Goal: Task Accomplishment & Management: Manage account settings

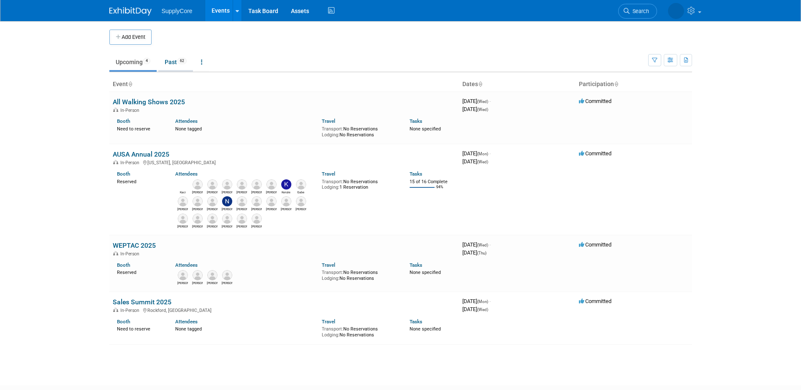
click at [174, 63] on link "Past 62" at bounding box center [175, 62] width 35 height 16
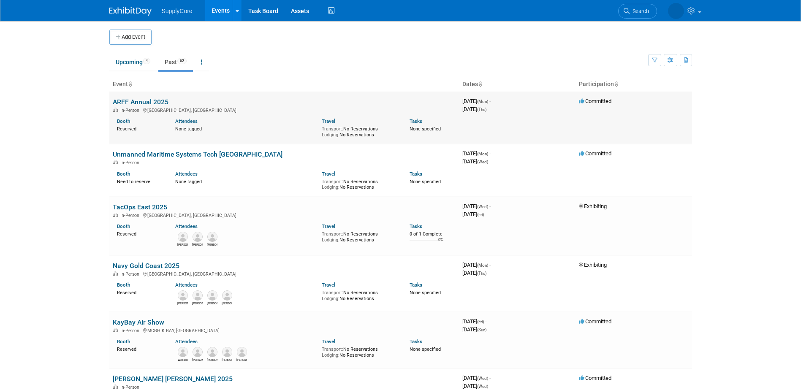
click at [147, 101] on link "ARFF Annual 2025" at bounding box center [141, 102] width 56 height 8
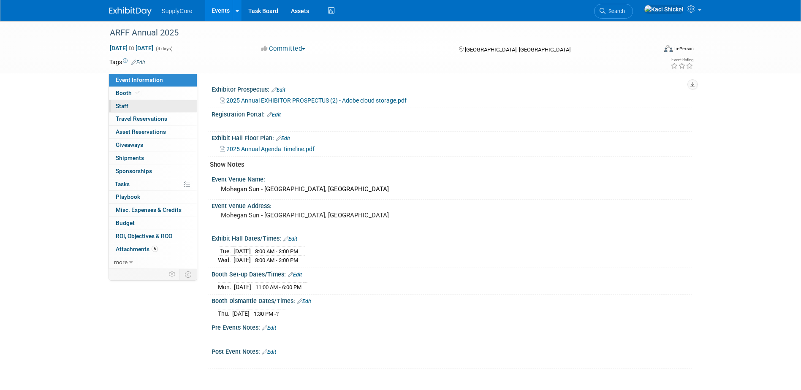
click at [129, 106] on link "0 Staff 0" at bounding box center [153, 106] width 88 height 13
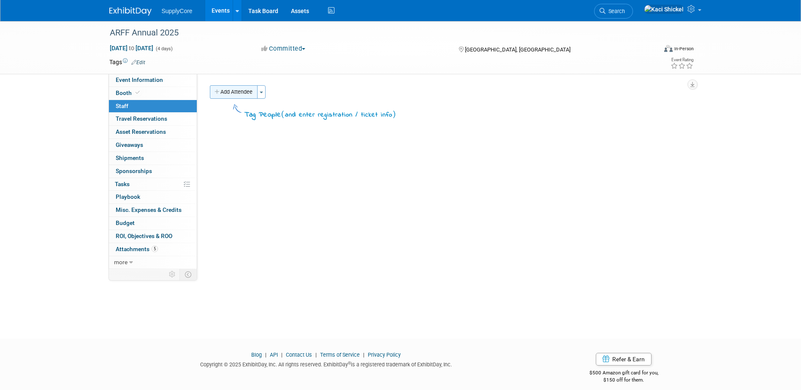
click at [239, 98] on button "Add Attendee" at bounding box center [234, 92] width 48 height 14
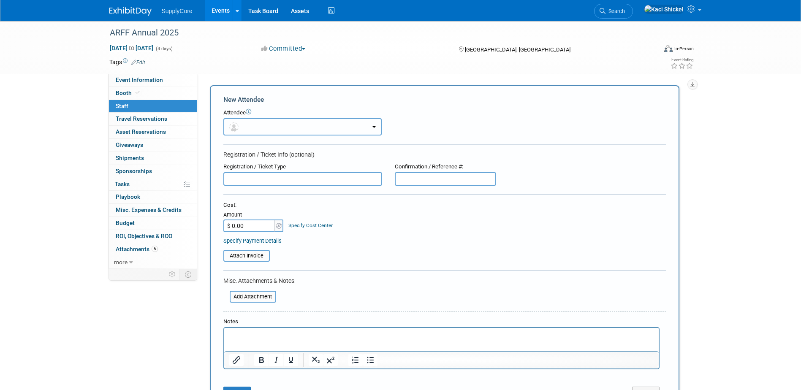
click at [269, 124] on button "button" at bounding box center [302, 126] width 158 height 17
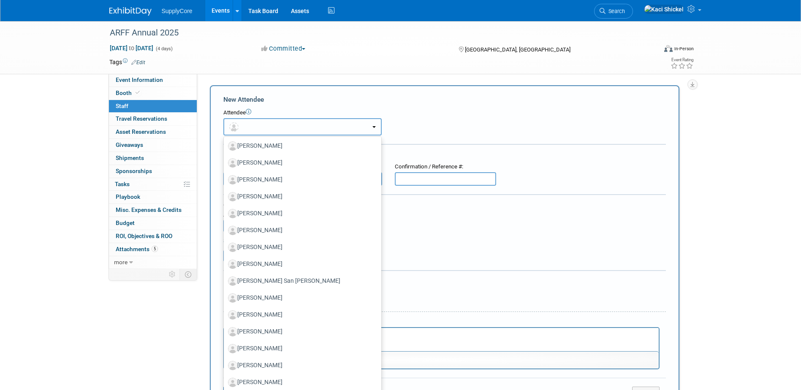
scroll to position [338, 0]
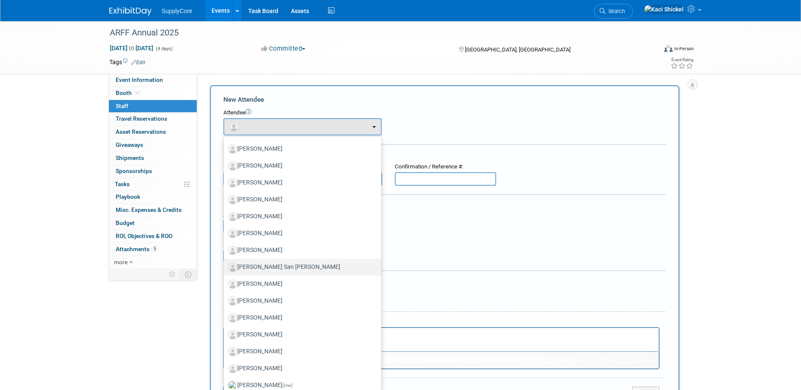
click at [286, 264] on label "[PERSON_NAME] San [PERSON_NAME]" at bounding box center [300, 267] width 145 height 14
click at [225, 264] on input "[PERSON_NAME] San [PERSON_NAME]" at bounding box center [222, 265] width 5 height 5
select select "1a952b09-6cc3-43cc-8688-ce639e309fea"
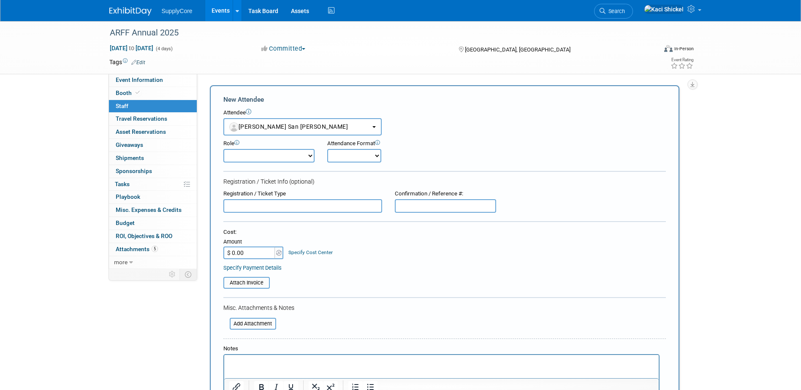
drag, startPoint x: 271, startPoint y: 154, endPoint x: 269, endPoint y: 163, distance: 9.9
click at [270, 153] on select "Booth Personal Demonstrator Event Planner Host Marketing Lead Marketing Persona…" at bounding box center [268, 156] width 91 height 14
select select "100"
click at [223, 149] on select "Booth Personal Demonstrator Event Planner Host Marketing Lead Marketing Persona…" at bounding box center [268, 156] width 91 height 14
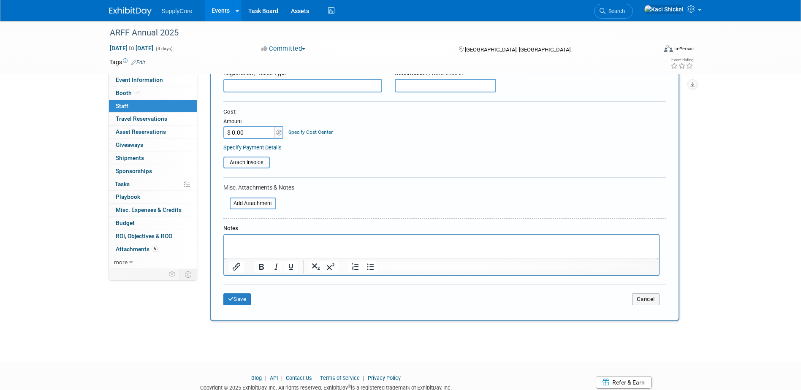
scroll to position [127, 0]
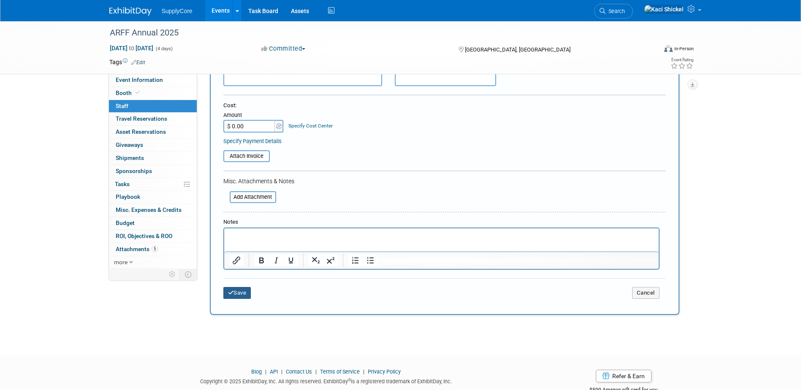
click at [239, 293] on button "Save" at bounding box center [237, 293] width 28 height 12
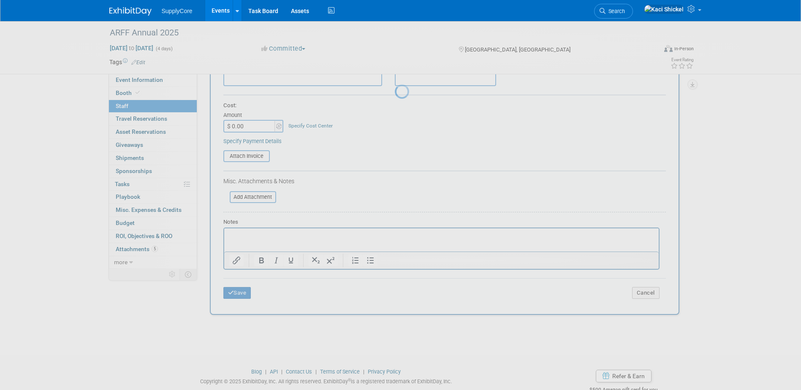
scroll to position [8, 0]
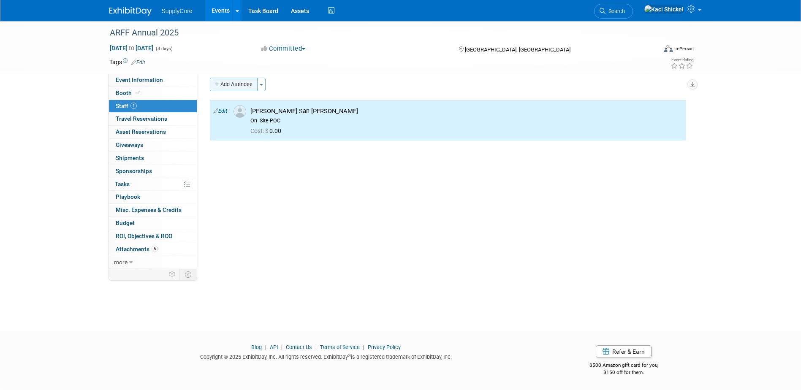
click at [233, 88] on button "Add Attendee" at bounding box center [234, 85] width 48 height 14
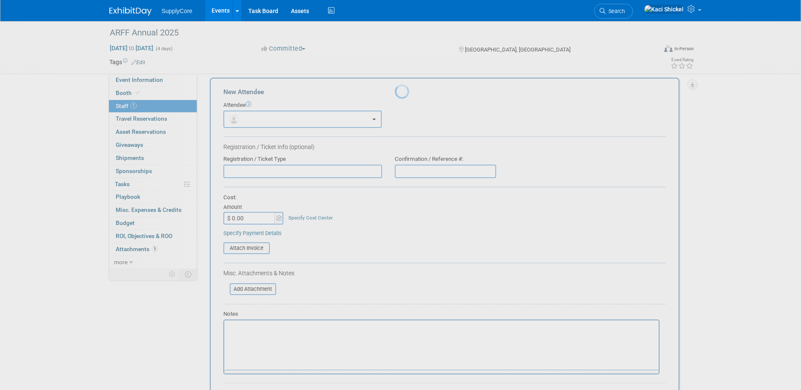
scroll to position [0, 0]
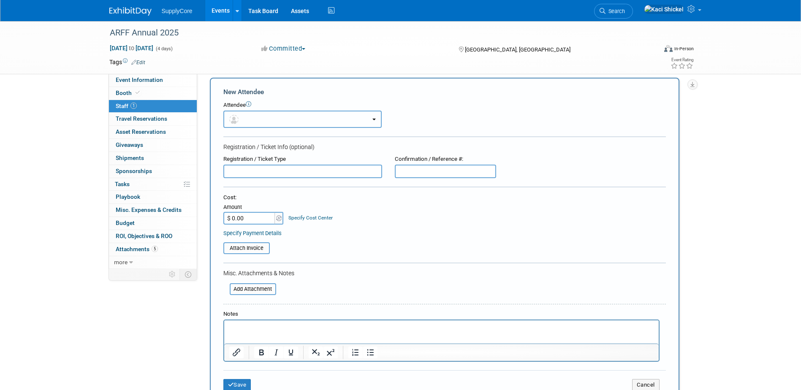
click at [253, 121] on button "button" at bounding box center [302, 119] width 158 height 17
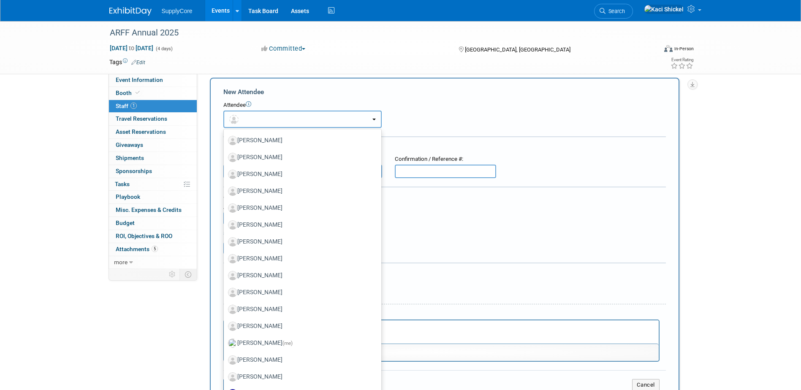
scroll to position [380, 0]
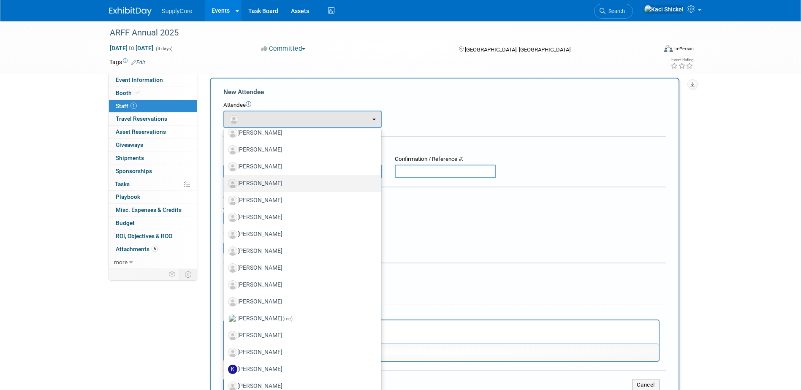
click at [275, 187] on label "[PERSON_NAME]" at bounding box center [300, 184] width 145 height 14
click at [225, 185] on input "[PERSON_NAME]" at bounding box center [222, 182] width 5 height 5
select select "f7e2295d-25e2-45be-9969-0a78ddaea867"
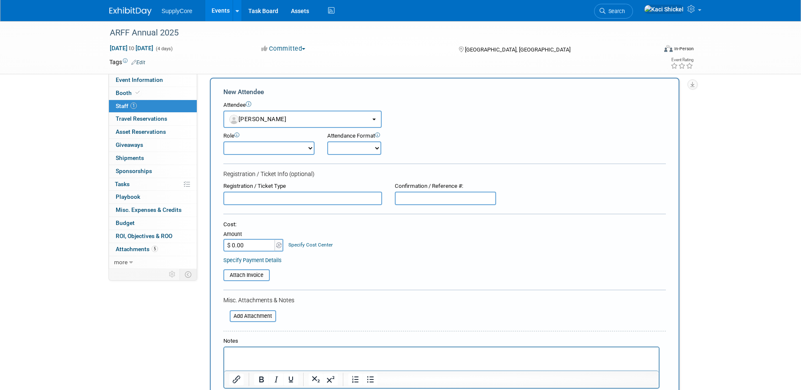
click at [260, 144] on select "Booth Personal Demonstrator Event Planner Host Marketing Lead Marketing Persona…" at bounding box center [268, 148] width 91 height 14
select select "4"
click at [223, 141] on select "Booth Personal Demonstrator Event Planner Host Marketing Lead Marketing Persona…" at bounding box center [268, 148] width 91 height 14
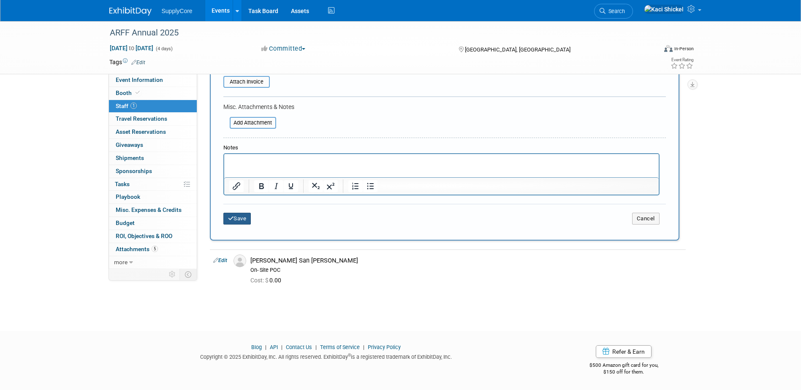
click at [237, 222] on button "Save" at bounding box center [237, 219] width 28 height 12
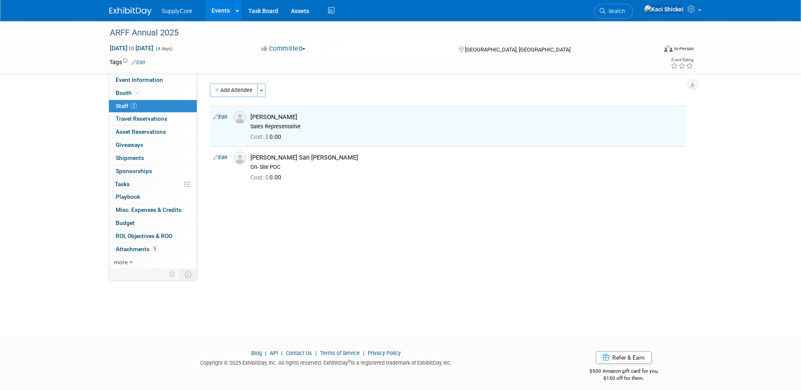
scroll to position [0, 0]
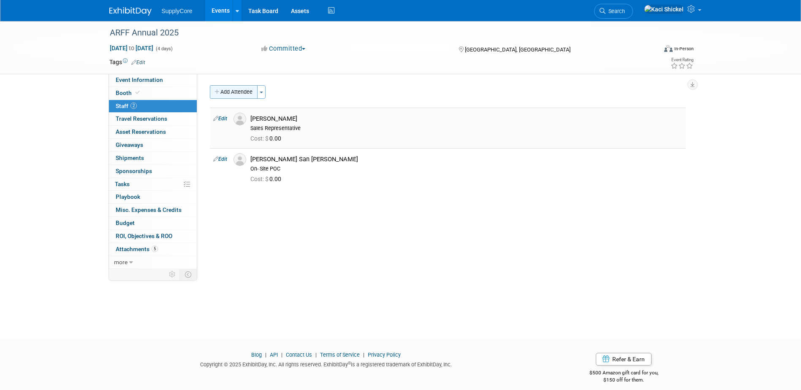
click at [231, 89] on button "Add Attendee" at bounding box center [234, 92] width 48 height 14
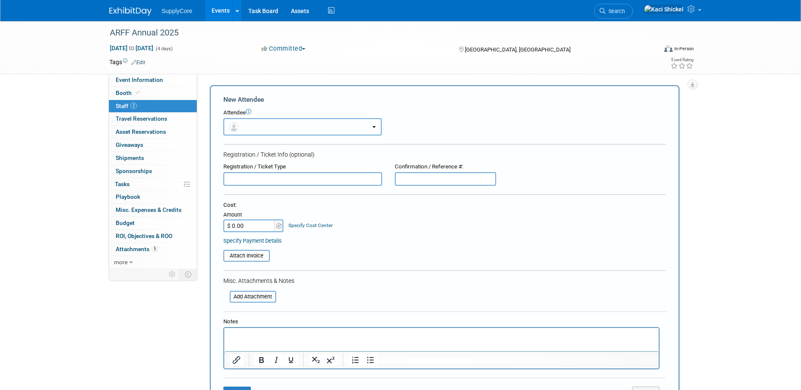
click at [254, 126] on button "button" at bounding box center [302, 126] width 158 height 17
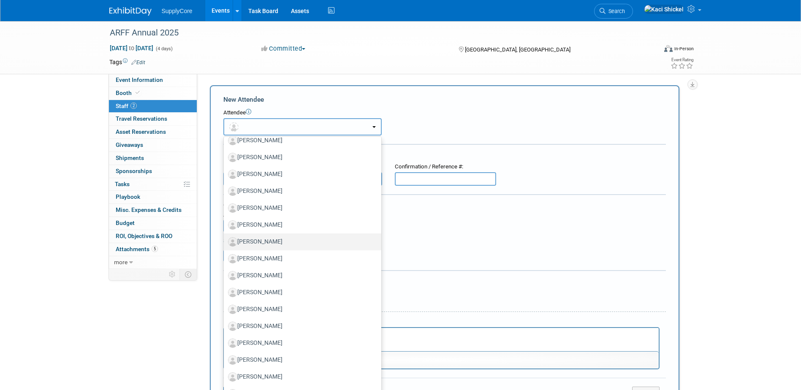
scroll to position [338, 0]
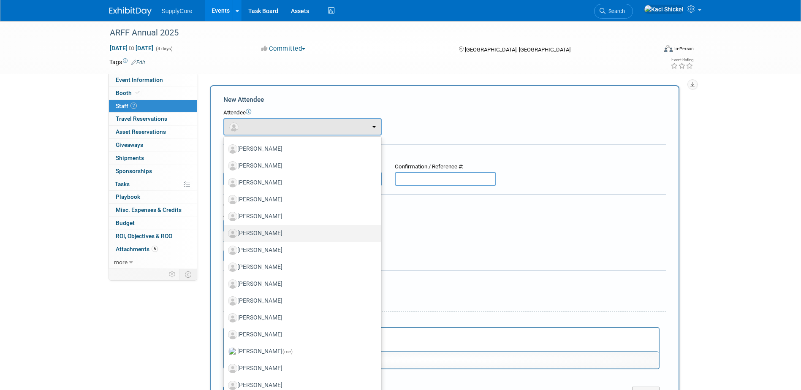
click at [279, 235] on label "[PERSON_NAME]" at bounding box center [300, 234] width 145 height 14
click at [225, 235] on input "[PERSON_NAME]" at bounding box center [222, 232] width 5 height 5
select select "657997b2-32fb-429f-bd49-187d7369b098"
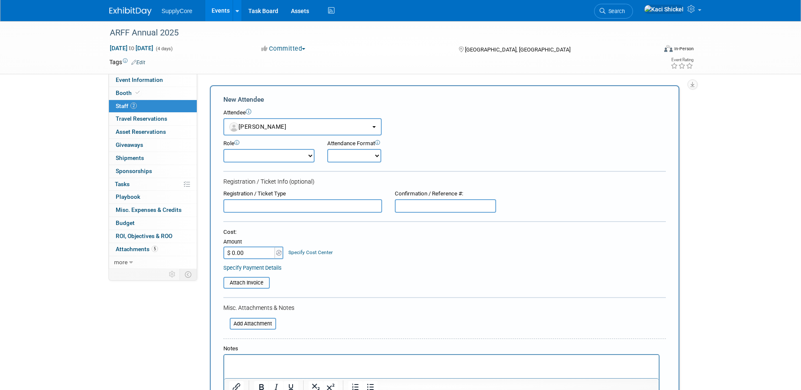
click at [250, 151] on select "Booth Personal Demonstrator Event Planner Host Marketing Lead Marketing Persona…" at bounding box center [268, 156] width 91 height 14
select select "4"
click at [223, 149] on select "Booth Personal Demonstrator Event Planner Host Marketing Lead Marketing Persona…" at bounding box center [268, 156] width 91 height 14
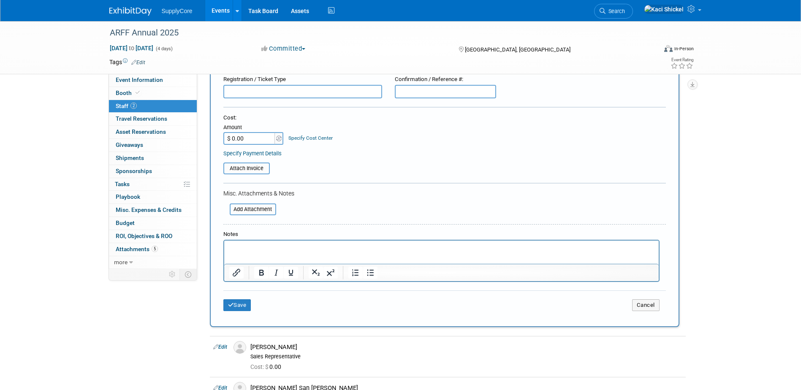
scroll to position [127, 0]
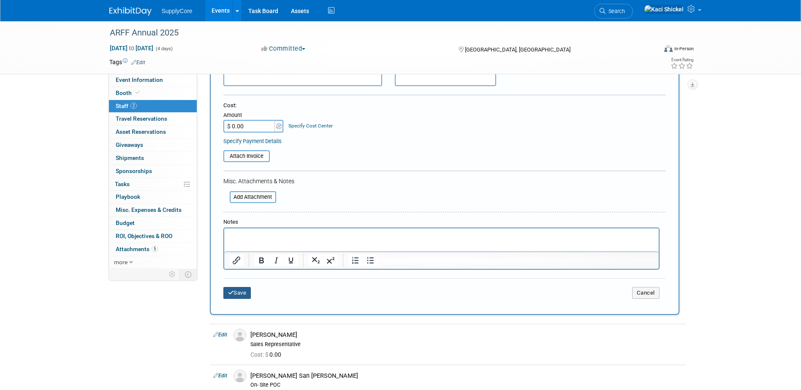
click at [236, 295] on button "Save" at bounding box center [237, 293] width 28 height 12
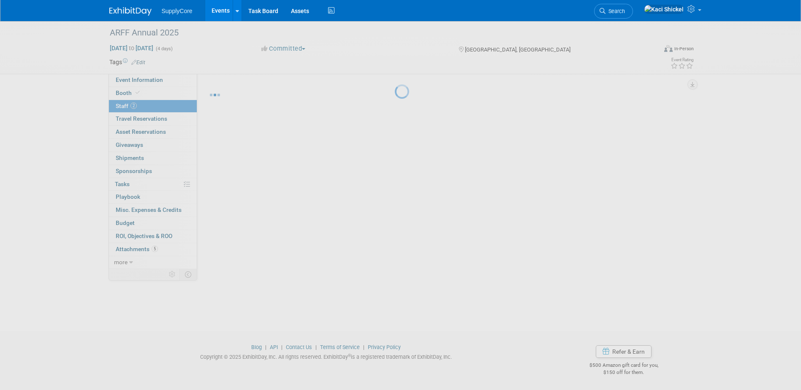
scroll to position [8, 0]
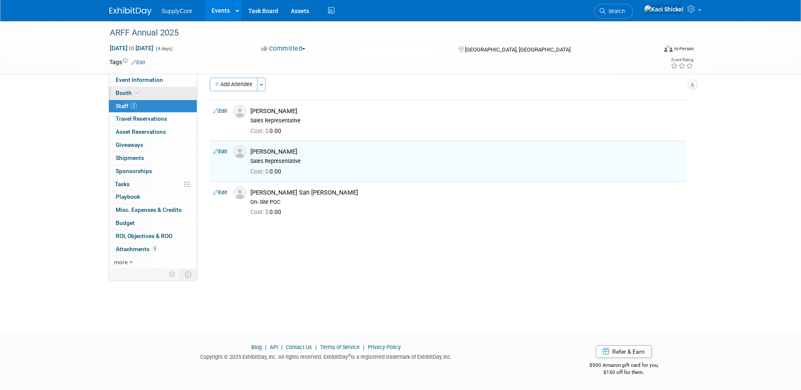
click at [138, 94] on icon at bounding box center [138, 92] width 4 height 5
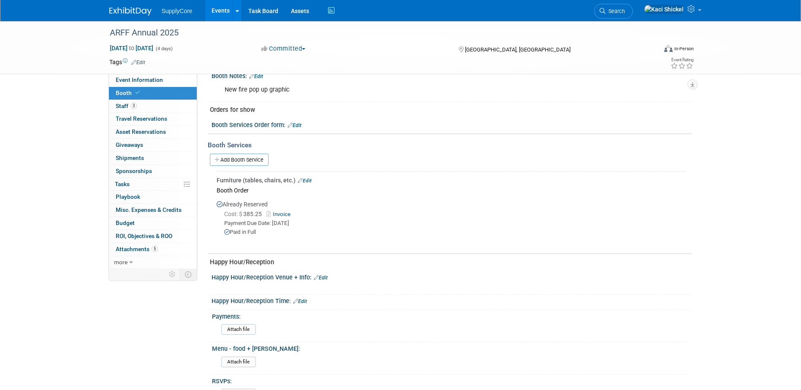
scroll to position [169, 0]
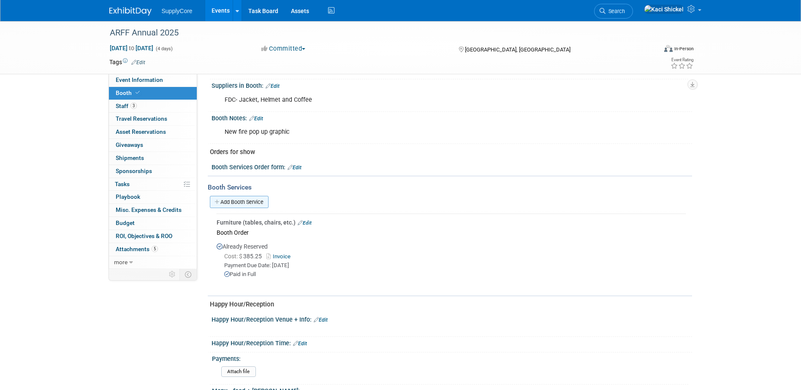
click at [241, 198] on link "Add Booth Service" at bounding box center [239, 202] width 59 height 12
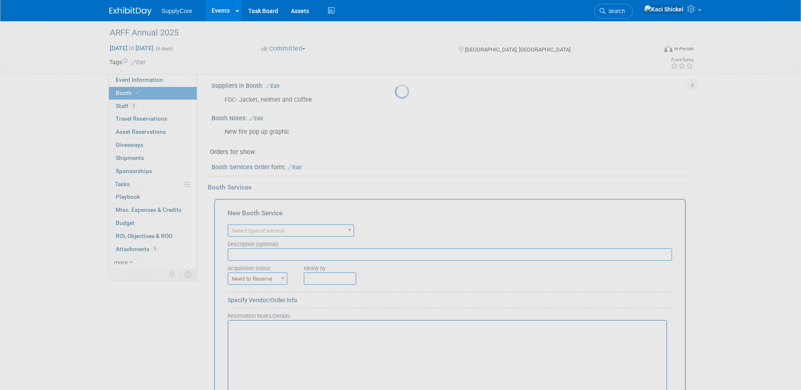
scroll to position [0, 0]
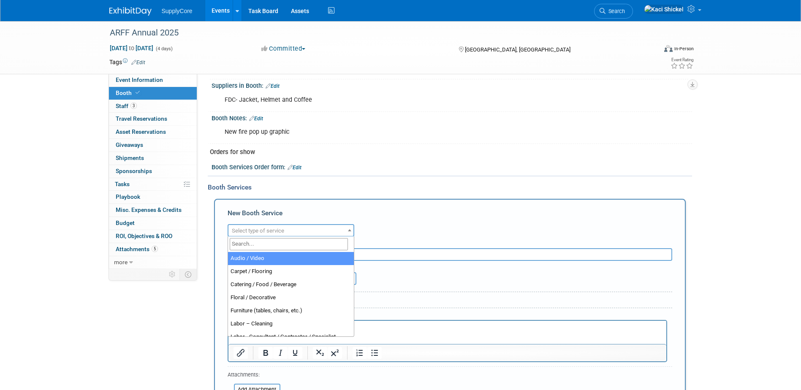
click at [278, 229] on span "Select type of service" at bounding box center [258, 231] width 52 height 6
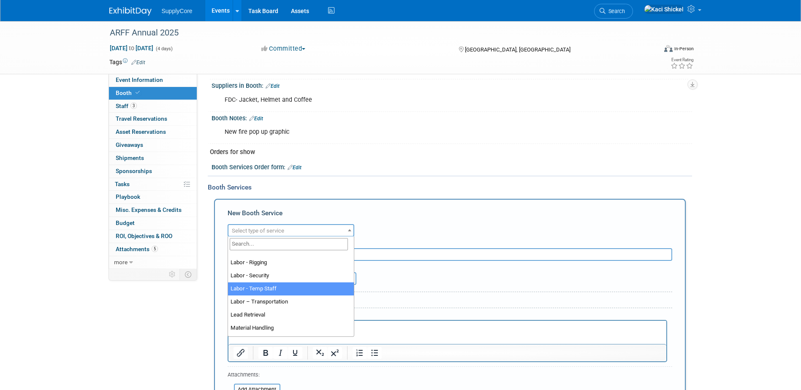
scroll to position [169, 0]
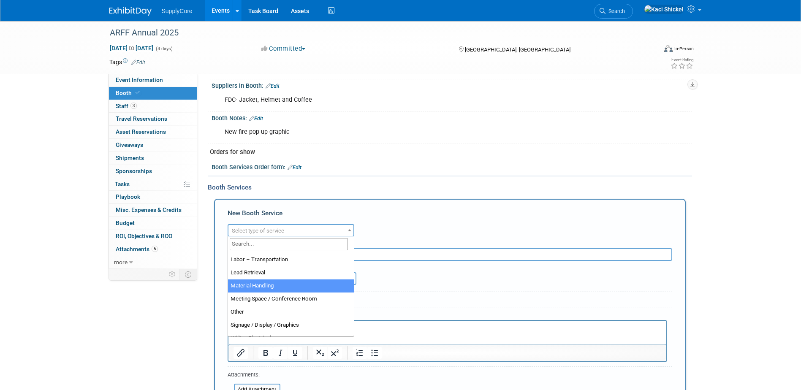
select select "10"
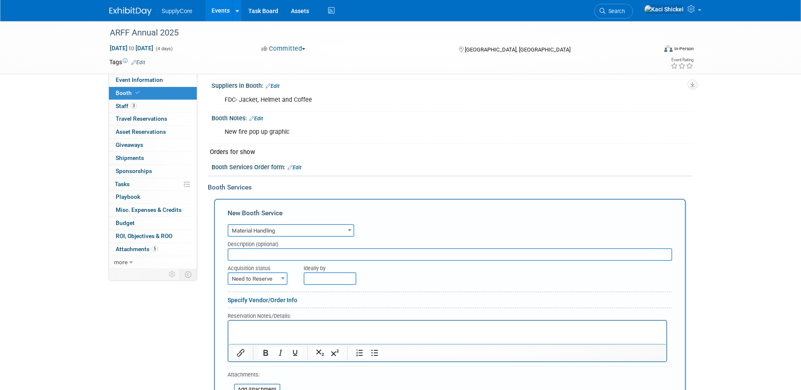
click at [255, 255] on input "text" at bounding box center [450, 254] width 445 height 13
click at [276, 229] on span "Material Handling" at bounding box center [290, 231] width 125 height 12
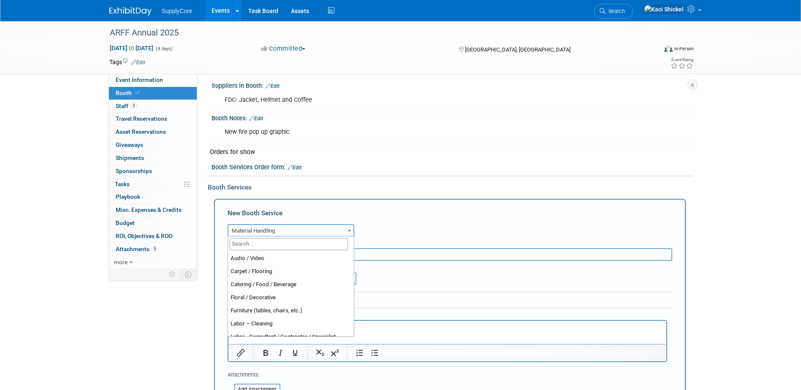
scroll to position [183, 0]
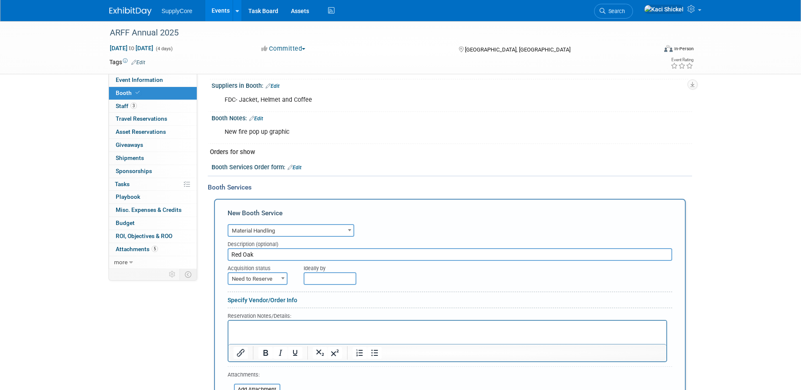
click at [276, 250] on input "Red Oak" at bounding box center [450, 254] width 445 height 13
type input "Red Oak Services"
click at [255, 278] on span "Need to Reserve" at bounding box center [257, 279] width 58 height 12
select select "2"
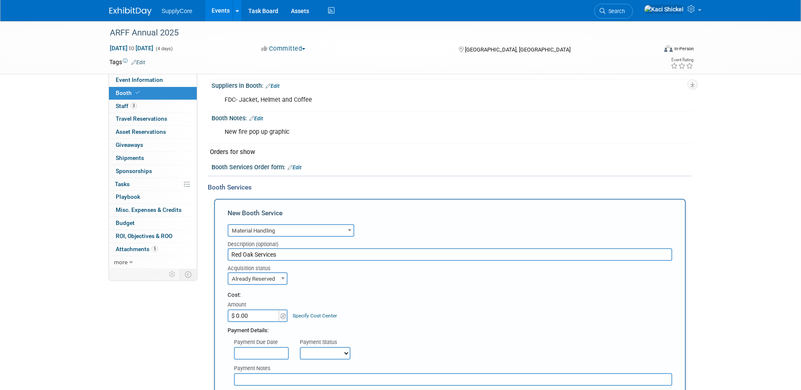
click at [258, 314] on input "$ 0.00" at bounding box center [254, 315] width 53 height 13
type input "$ 469.34"
click at [260, 349] on input "text" at bounding box center [261, 353] width 55 height 13
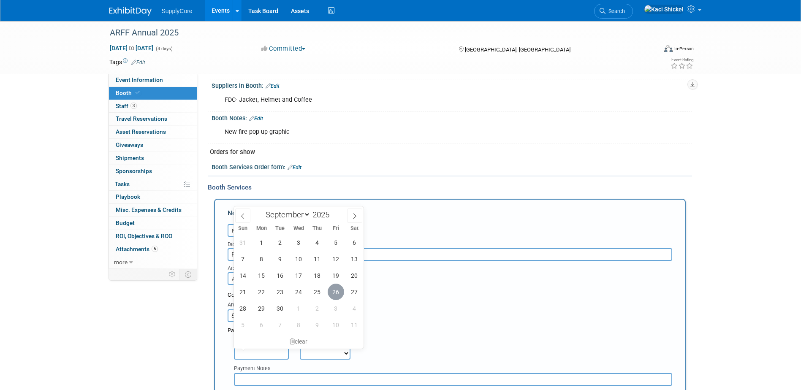
click at [334, 289] on span "26" at bounding box center [336, 292] width 16 height 16
type input "[DATE]"
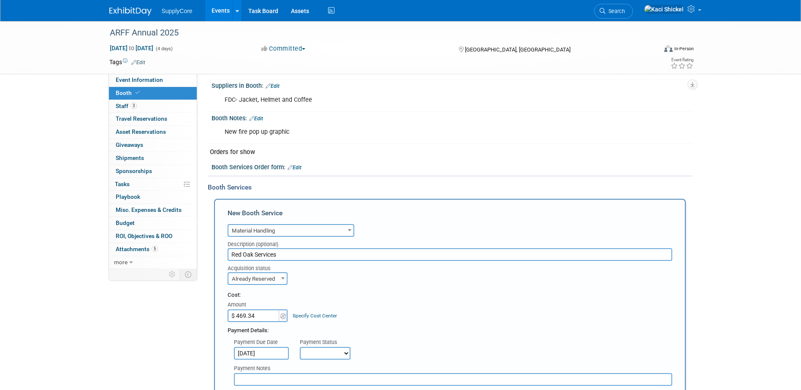
drag, startPoint x: 317, startPoint y: 353, endPoint x: 323, endPoint y: 347, distance: 8.1
click at [317, 353] on select "Not Paid Yet Partially Paid Paid in Full" at bounding box center [325, 353] width 51 height 13
select select "1"
click at [300, 347] on select "Not Paid Yet Partially Paid Paid in Full" at bounding box center [325, 353] width 51 height 13
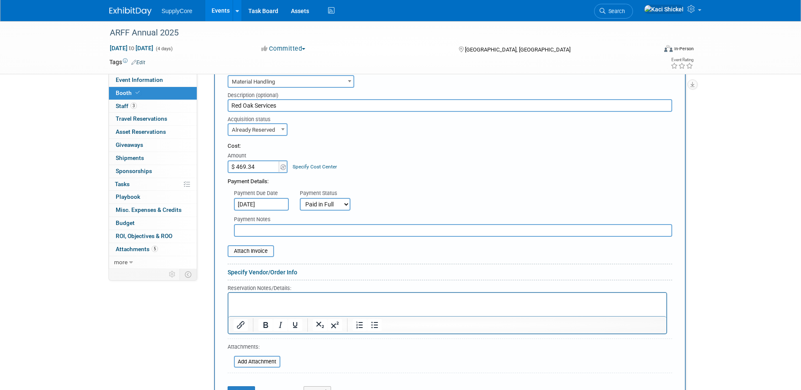
scroll to position [338, 0]
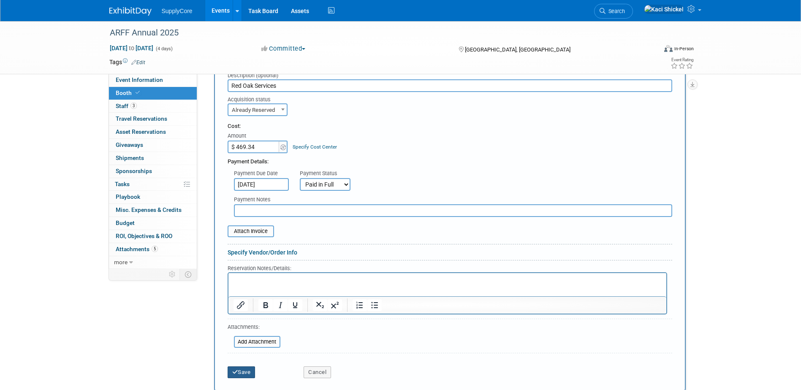
click at [241, 373] on button "Save" at bounding box center [242, 372] width 28 height 12
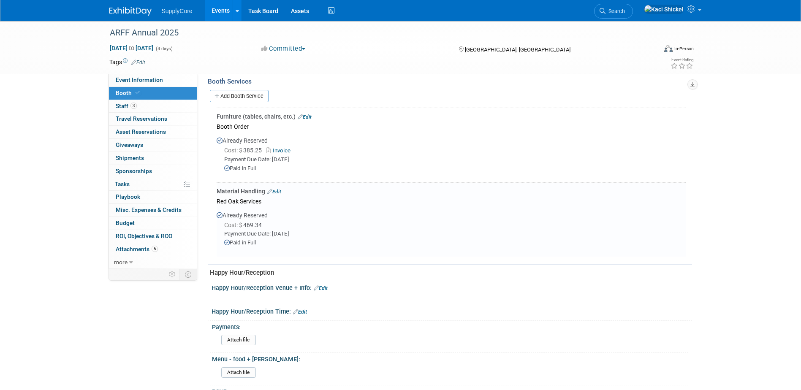
scroll to position [260, 0]
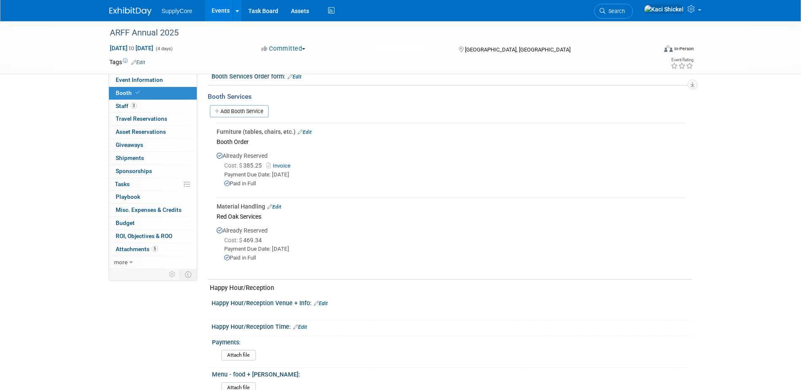
click at [241, 152] on div "Already Reserved Cost: $ 385.25 Invoice Payment Due Date: [DATE] Paid in Full" at bounding box center [451, 170] width 469 height 47
click at [304, 125] on td "Furniture (tables, chairs, etc.) Edit Booth Order Already Reserved Cost: $ 385.…" at bounding box center [451, 160] width 469 height 74
click at [308, 127] on div "Furniture (tables, chairs, etc.) Edit" at bounding box center [451, 131] width 469 height 8
click at [308, 130] on link "Edit" at bounding box center [305, 132] width 14 height 6
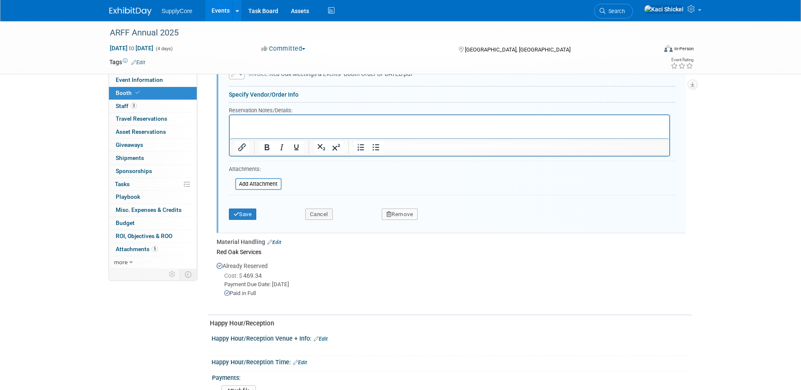
scroll to position [498, 0]
click at [401, 201] on div "Remove" at bounding box center [470, 209] width 191 height 17
click at [399, 214] on button "Remove" at bounding box center [400, 213] width 36 height 12
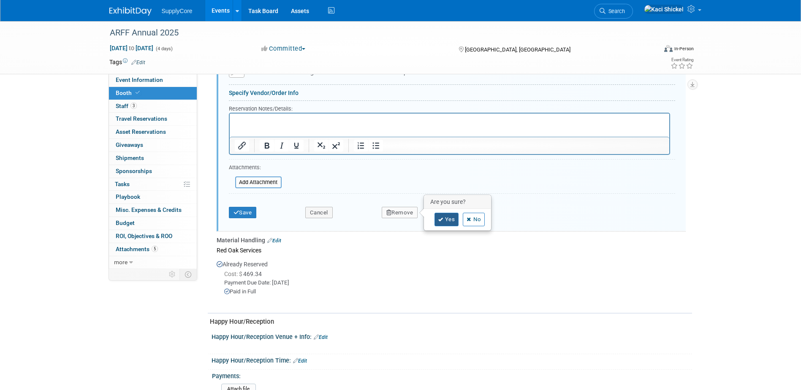
click at [440, 220] on icon at bounding box center [440, 219] width 5 height 5
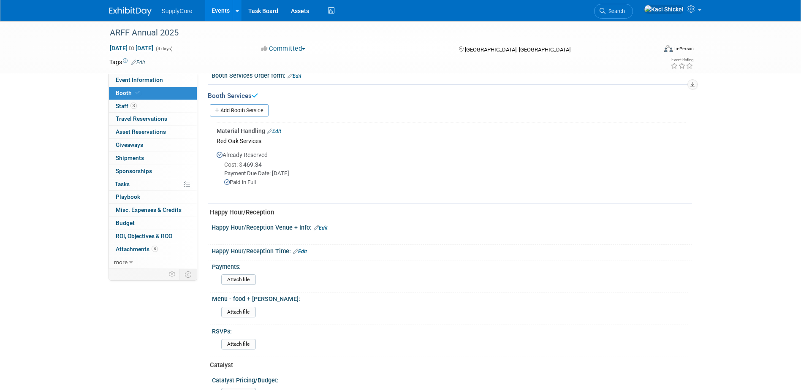
scroll to position [228, 0]
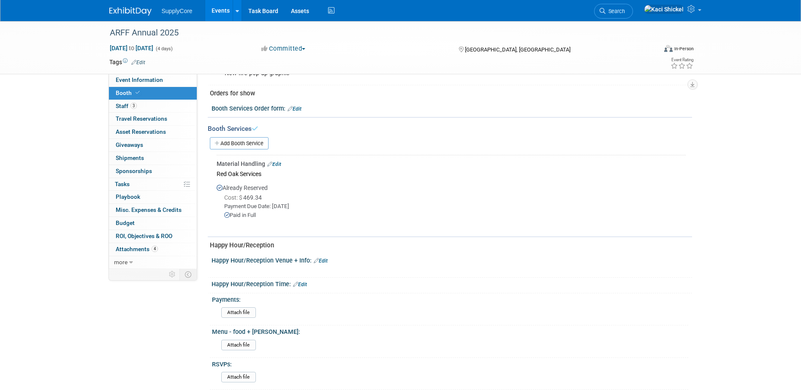
click at [274, 163] on link "Edit" at bounding box center [274, 164] width 14 height 6
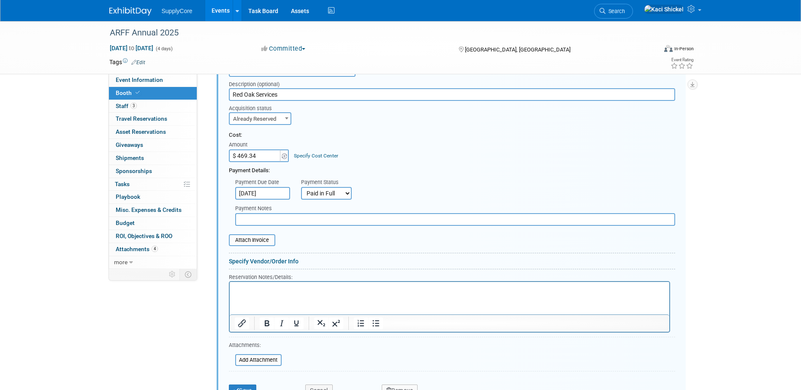
scroll to position [329, 0]
click at [246, 243] on input "file" at bounding box center [224, 241] width 100 height 10
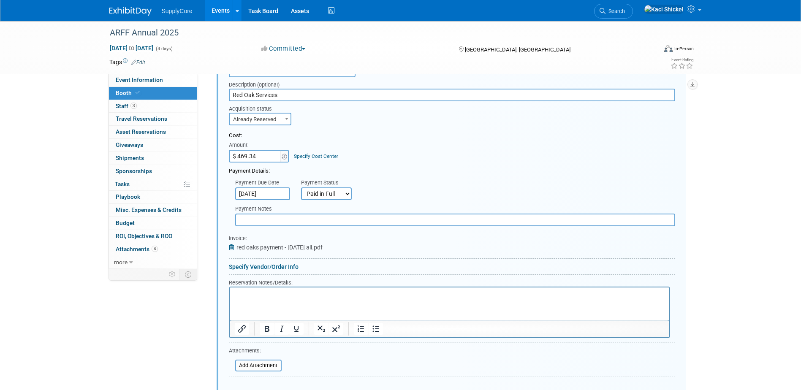
scroll to position [371, 0]
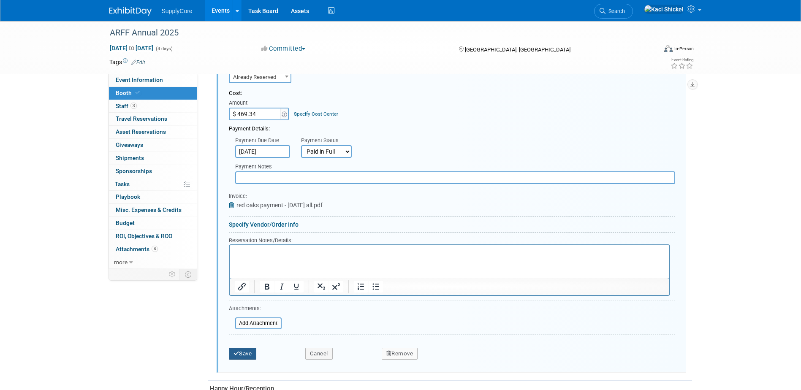
click at [247, 350] on button "Save" at bounding box center [243, 354] width 28 height 12
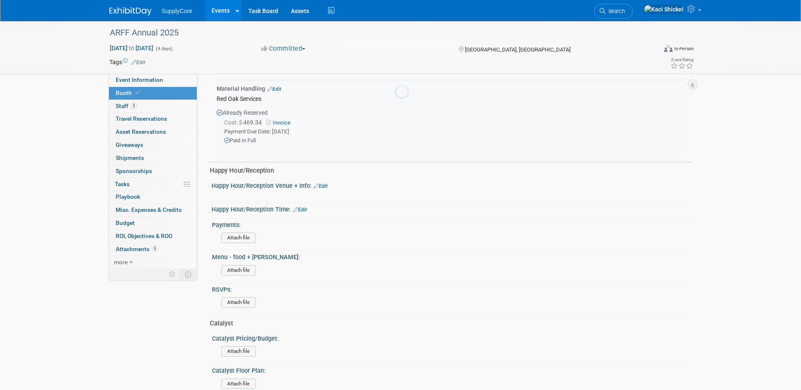
scroll to position [287, 0]
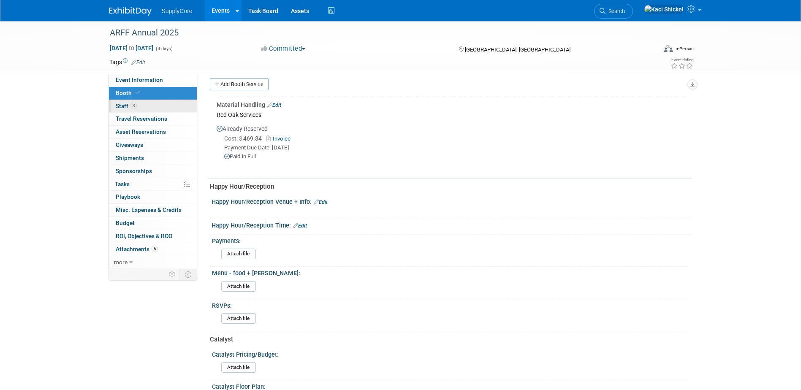
click at [142, 107] on link "3 Staff 3" at bounding box center [153, 106] width 88 height 13
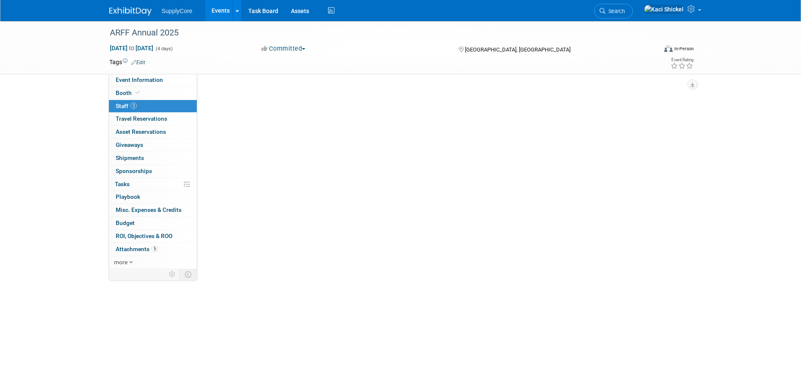
scroll to position [0, 0]
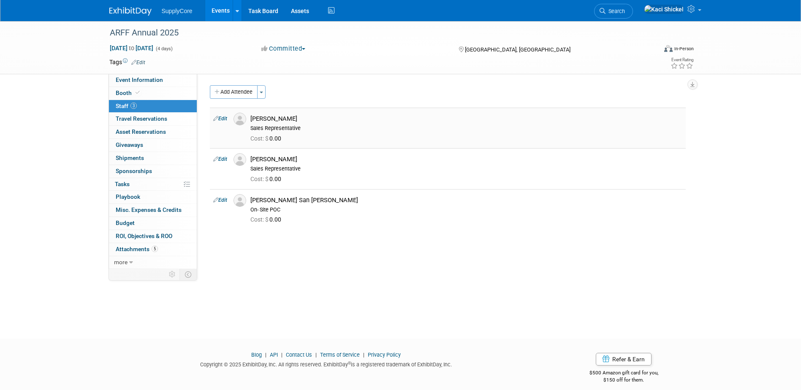
click at [226, 117] on link "Edit" at bounding box center [220, 119] width 14 height 6
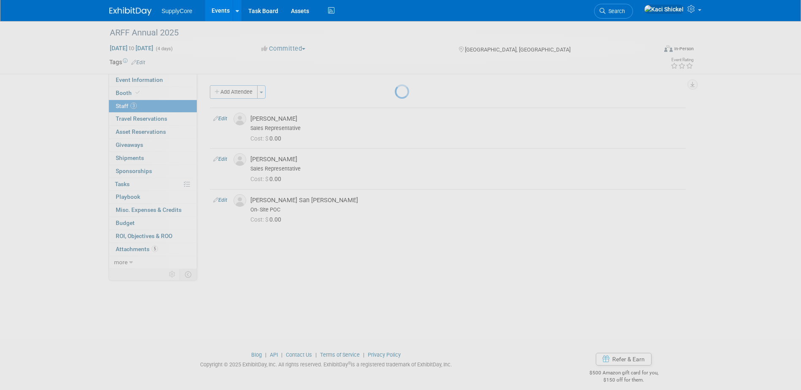
select select "f7e2295d-25e2-45be-9969-0a78ddaea867"
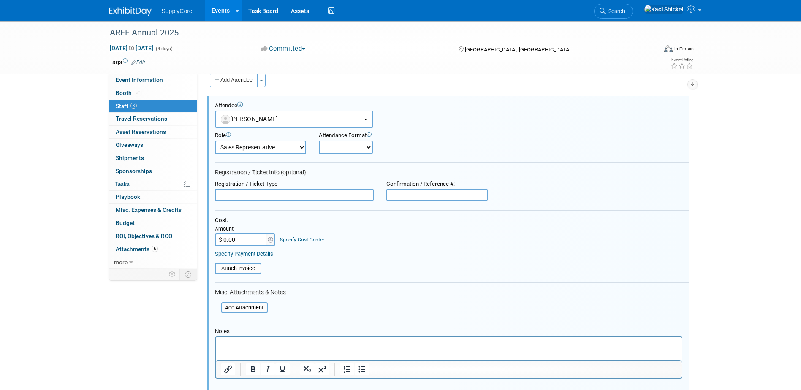
click at [292, 194] on input "text" at bounding box center [294, 195] width 159 height 13
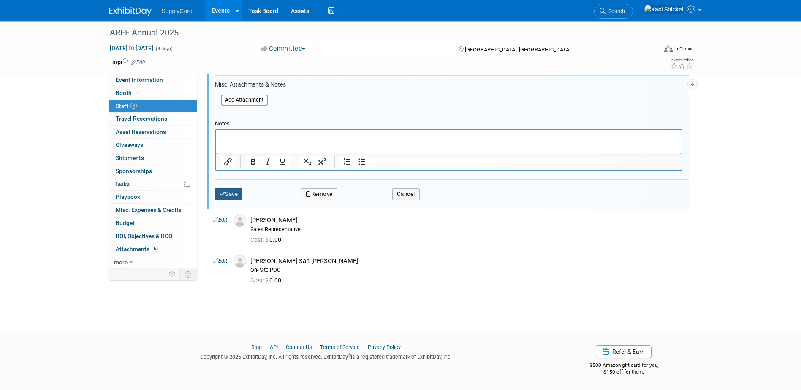
type input "Free"
click at [228, 195] on button "Save" at bounding box center [229, 194] width 28 height 12
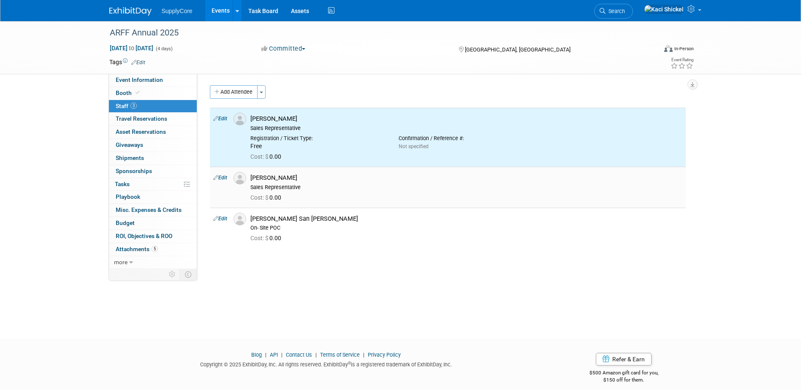
click at [222, 175] on link "Edit" at bounding box center [220, 178] width 14 height 6
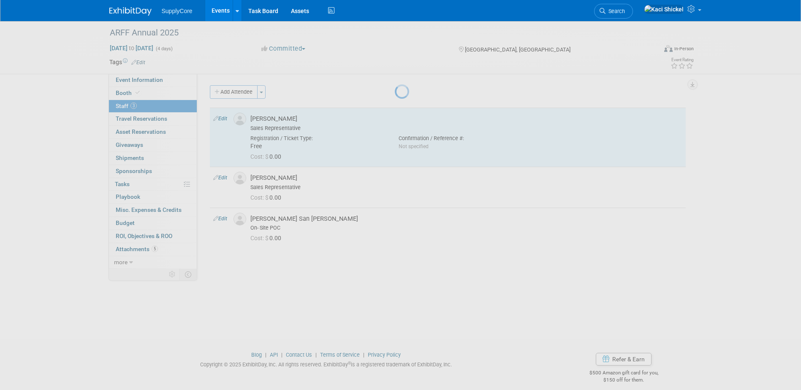
select select "657997b2-32fb-429f-bd49-187d7369b098"
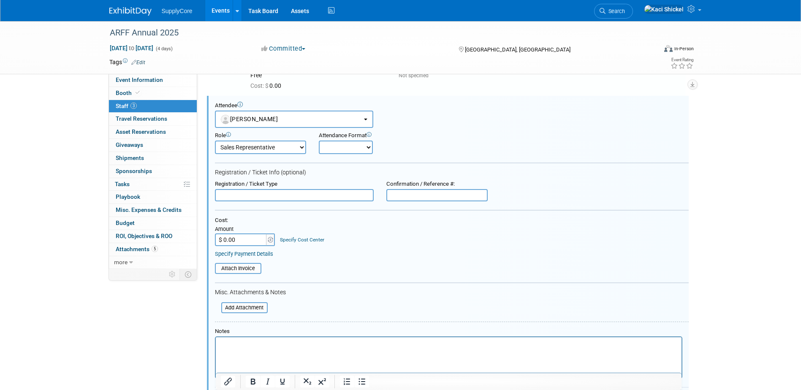
click at [238, 241] on input "$ 0.00" at bounding box center [241, 239] width 53 height 13
click at [253, 194] on input "text" at bounding box center [294, 195] width 159 height 13
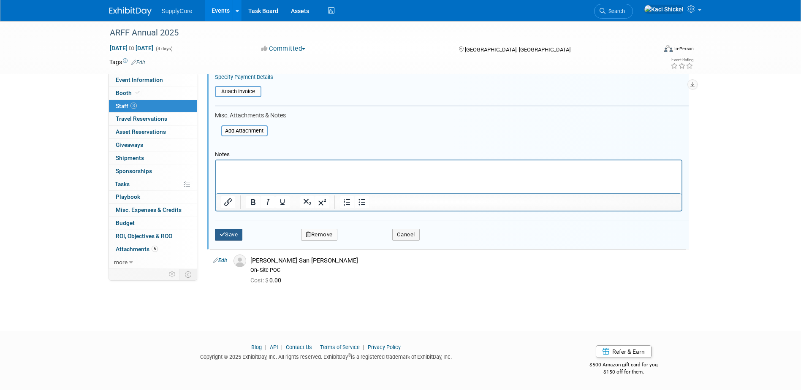
type input "Free"
click at [233, 229] on button "Save" at bounding box center [229, 235] width 28 height 12
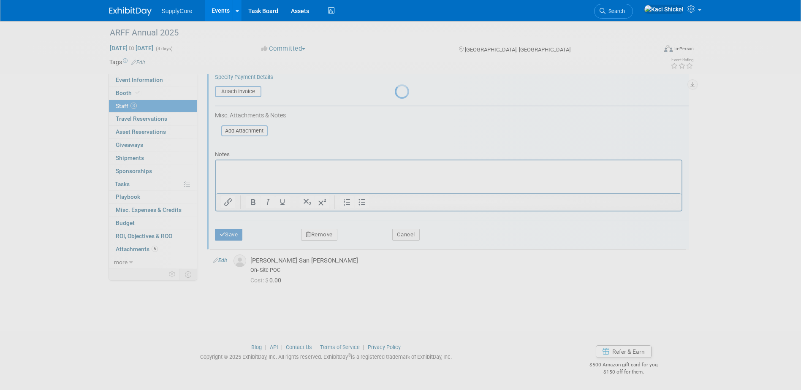
scroll to position [8, 0]
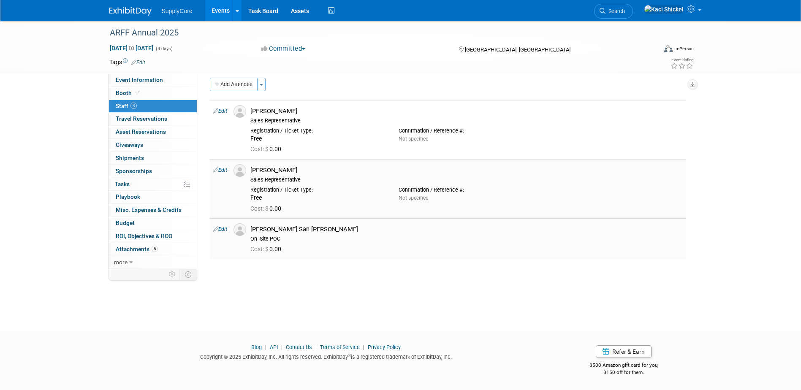
click at [227, 229] on link "Edit" at bounding box center [220, 229] width 14 height 6
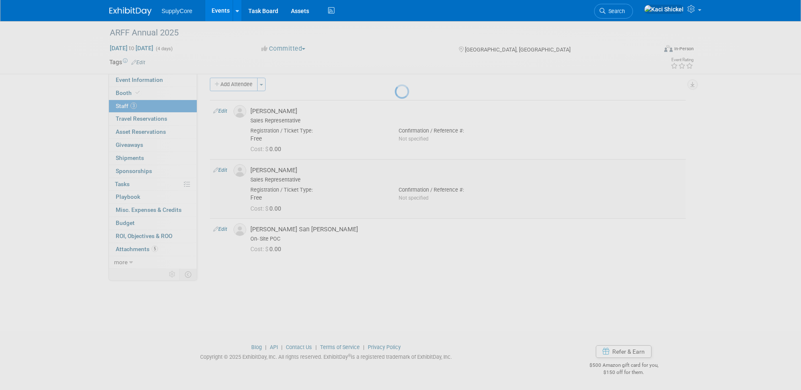
select select "1a952b09-6cc3-43cc-8688-ce639e309fea"
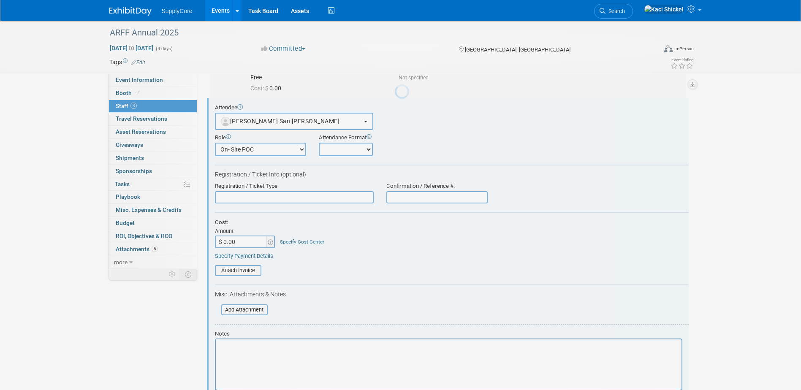
scroll to position [130, 0]
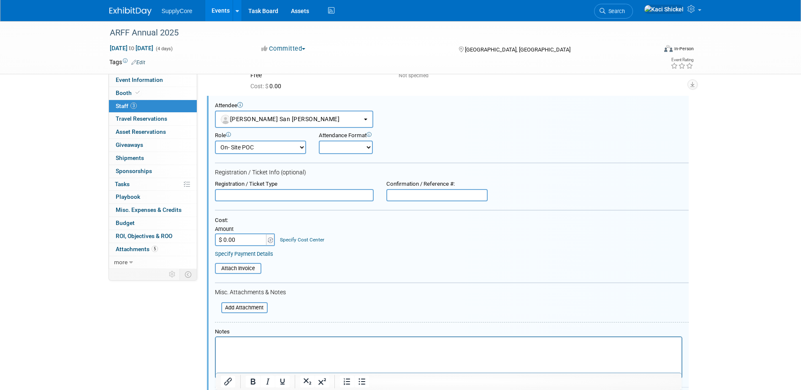
click at [249, 194] on input "text" at bounding box center [294, 195] width 159 height 13
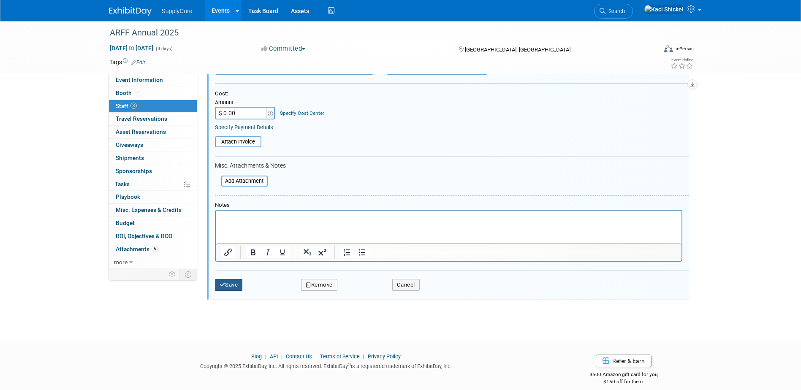
type input "Free"
click at [235, 288] on button "Save" at bounding box center [229, 285] width 28 height 12
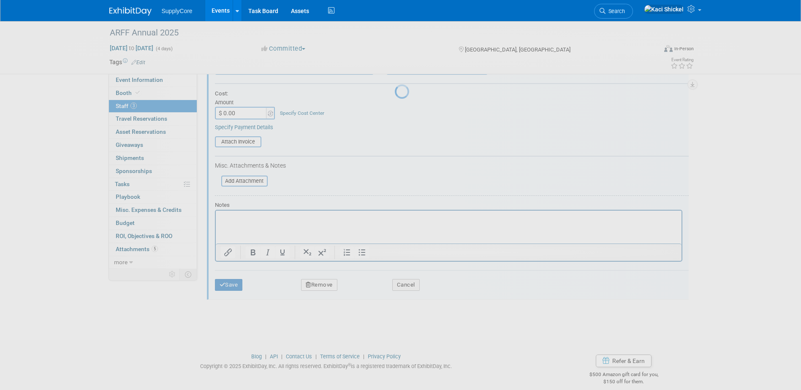
scroll to position [8, 0]
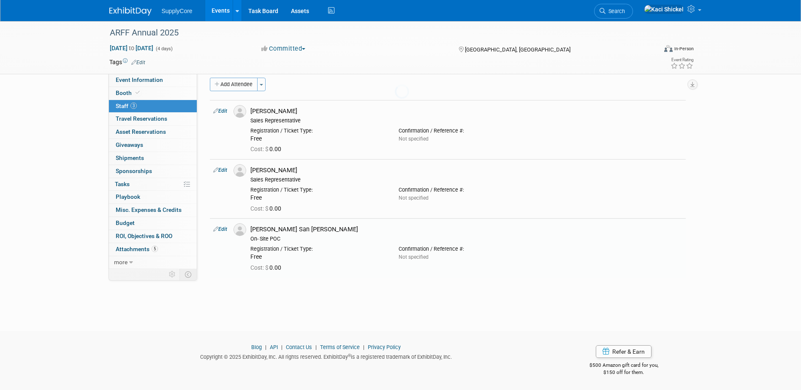
click at [294, 302] on div "ARFF Annual 2025 [DATE] to [DATE] (4 days) [DATE] to [DATE] Committed Committed…" at bounding box center [400, 165] width 801 height 302
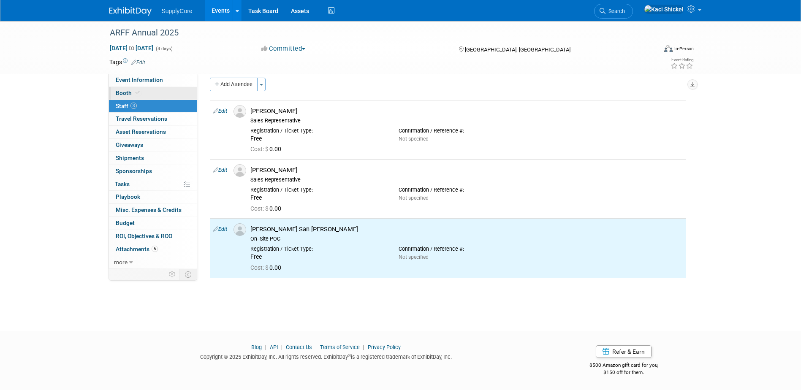
click at [129, 92] on span "Booth" at bounding box center [129, 93] width 26 height 7
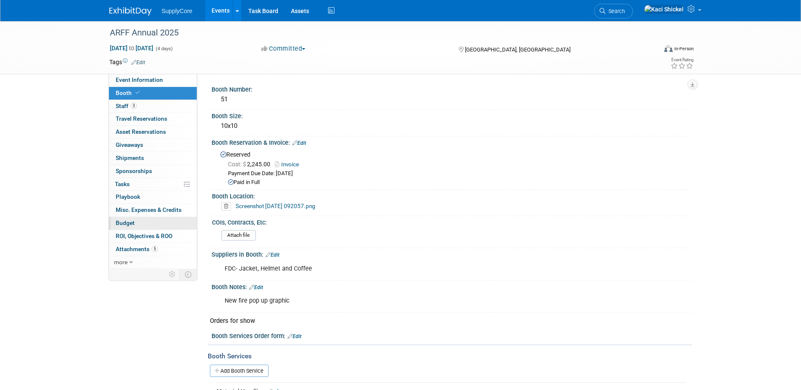
click at [132, 225] on span "Budget" at bounding box center [125, 223] width 19 height 7
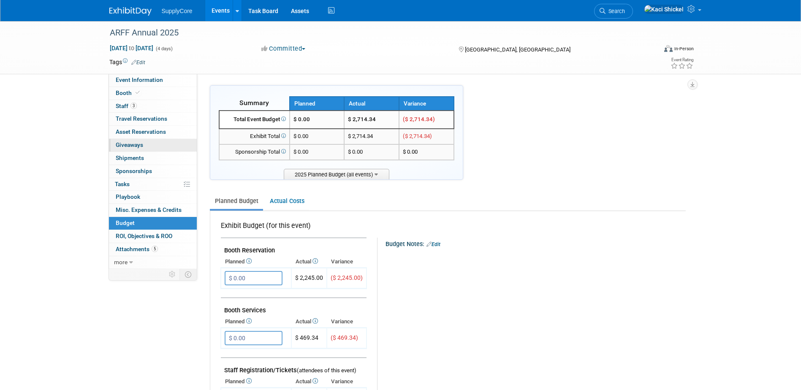
click at [139, 141] on link "0 Giveaways 0" at bounding box center [153, 145] width 88 height 13
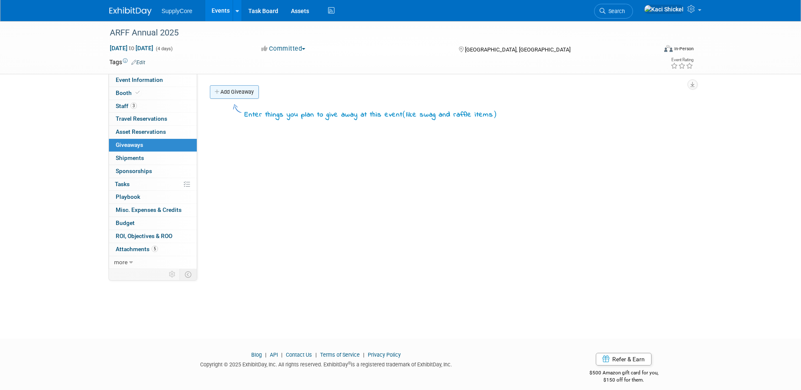
click at [247, 95] on link "Add Giveaway" at bounding box center [234, 92] width 49 height 14
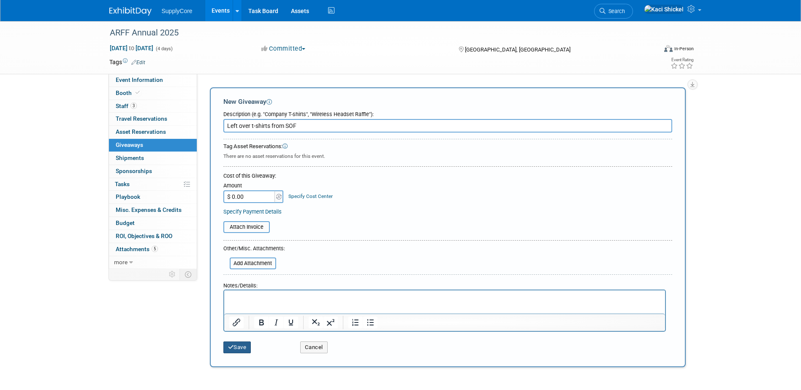
type input "Left over t-shirts from SOF"
click at [249, 347] on button "Save" at bounding box center [237, 348] width 28 height 12
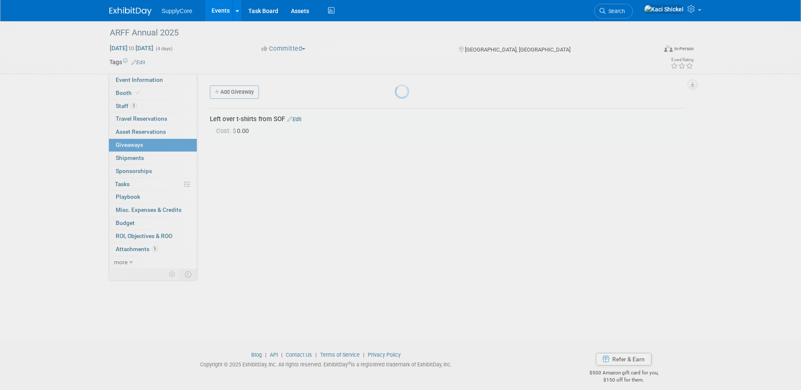
scroll to position [8, 0]
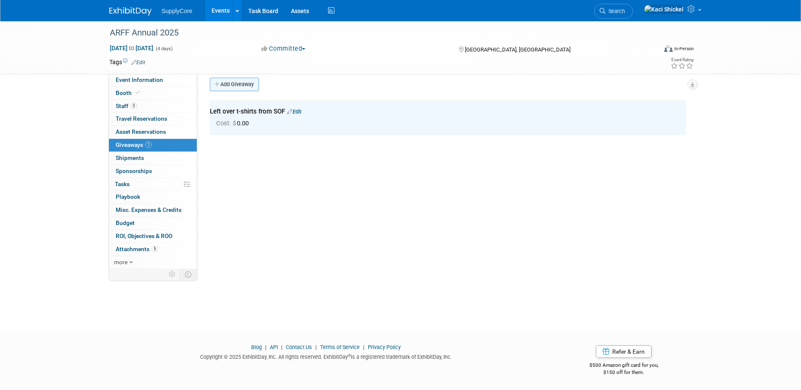
click at [243, 84] on link "Add Giveaway" at bounding box center [234, 85] width 49 height 14
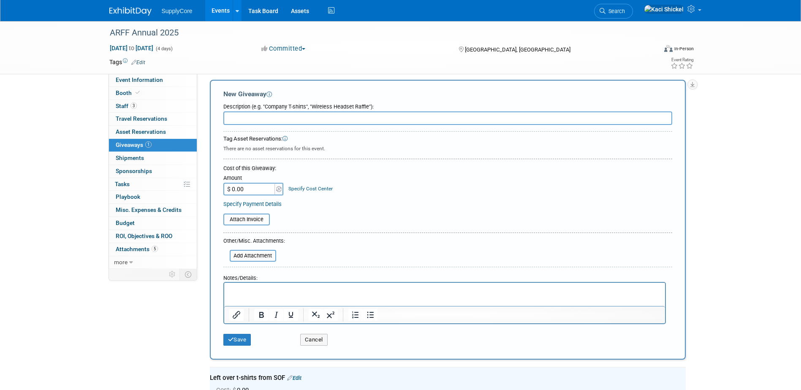
scroll to position [0, 0]
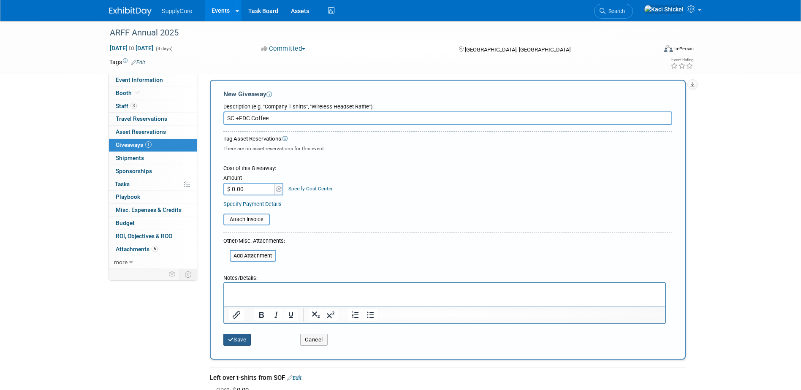
type input "SC +FDC Coffee"
click at [241, 335] on button "Save" at bounding box center [237, 340] width 28 height 12
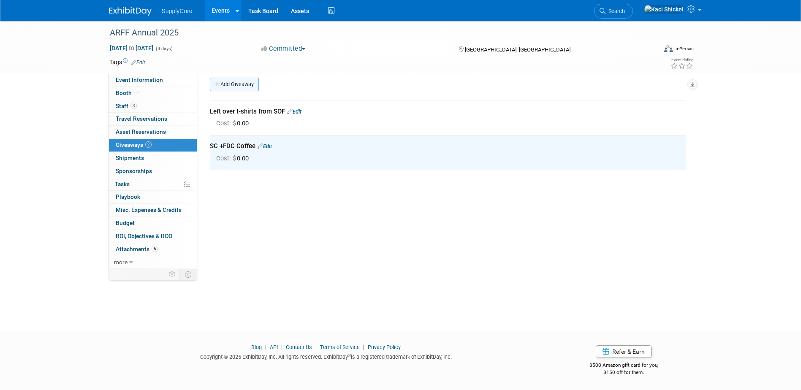
click at [245, 83] on link "Add Giveaway" at bounding box center [234, 85] width 49 height 14
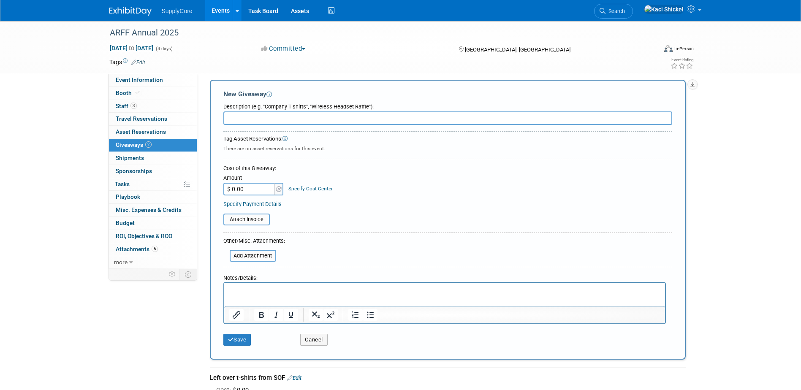
click at [263, 119] on input "text" at bounding box center [447, 118] width 449 height 14
type input "FDC Mugs"
drag, startPoint x: 238, startPoint y: 341, endPoint x: 223, endPoint y: 314, distance: 30.6
click at [239, 341] on button "Save" at bounding box center [237, 340] width 28 height 12
